Goal: Navigation & Orientation: Find specific page/section

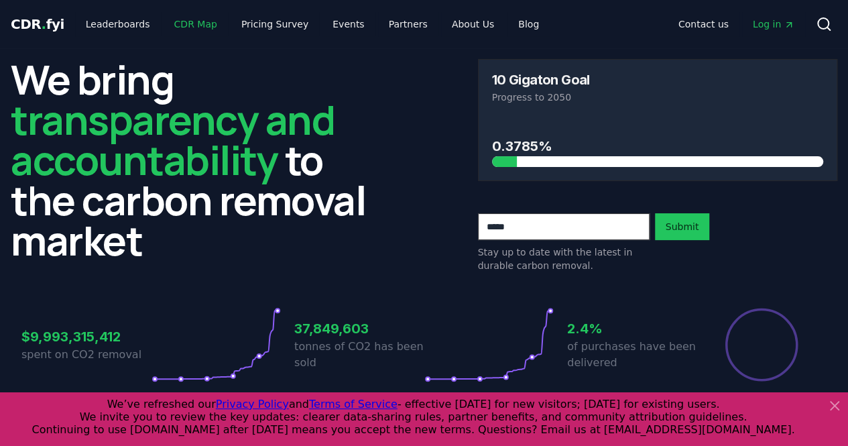
click at [190, 28] on link "CDR Map" at bounding box center [196, 24] width 64 height 24
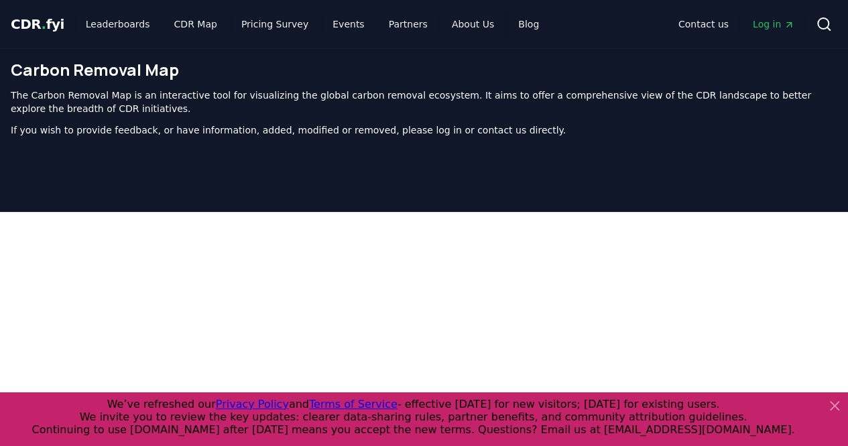
scroll to position [426, 0]
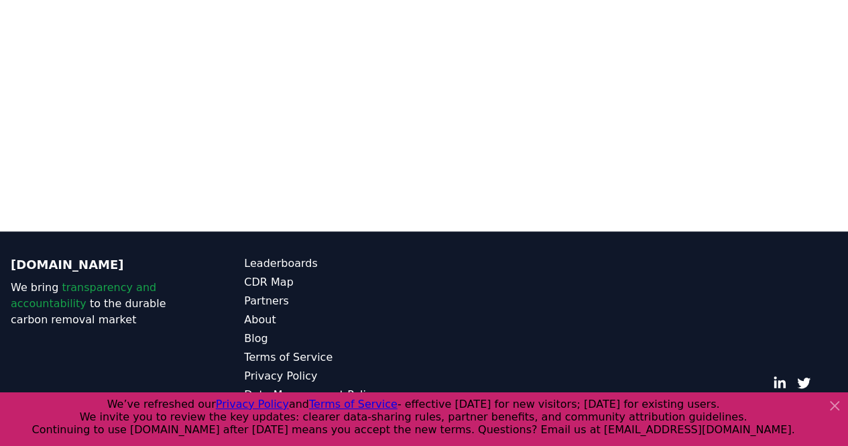
click at [835, 406] on icon at bounding box center [835, 406] width 8 height 8
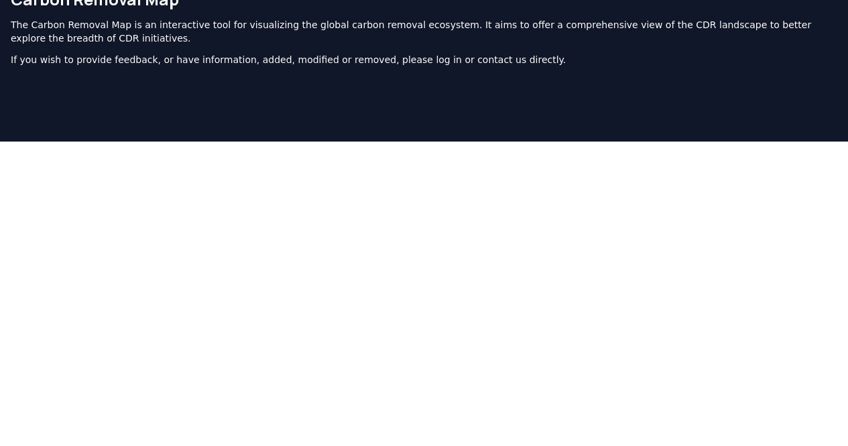
scroll to position [66, 0]
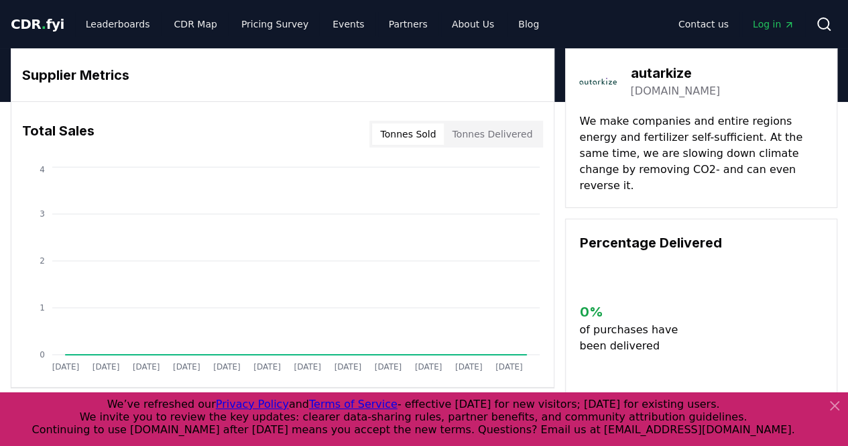
click at [648, 86] on link "autarkize.com" at bounding box center [675, 91] width 90 height 16
